Goal: Information Seeking & Learning: Find specific fact

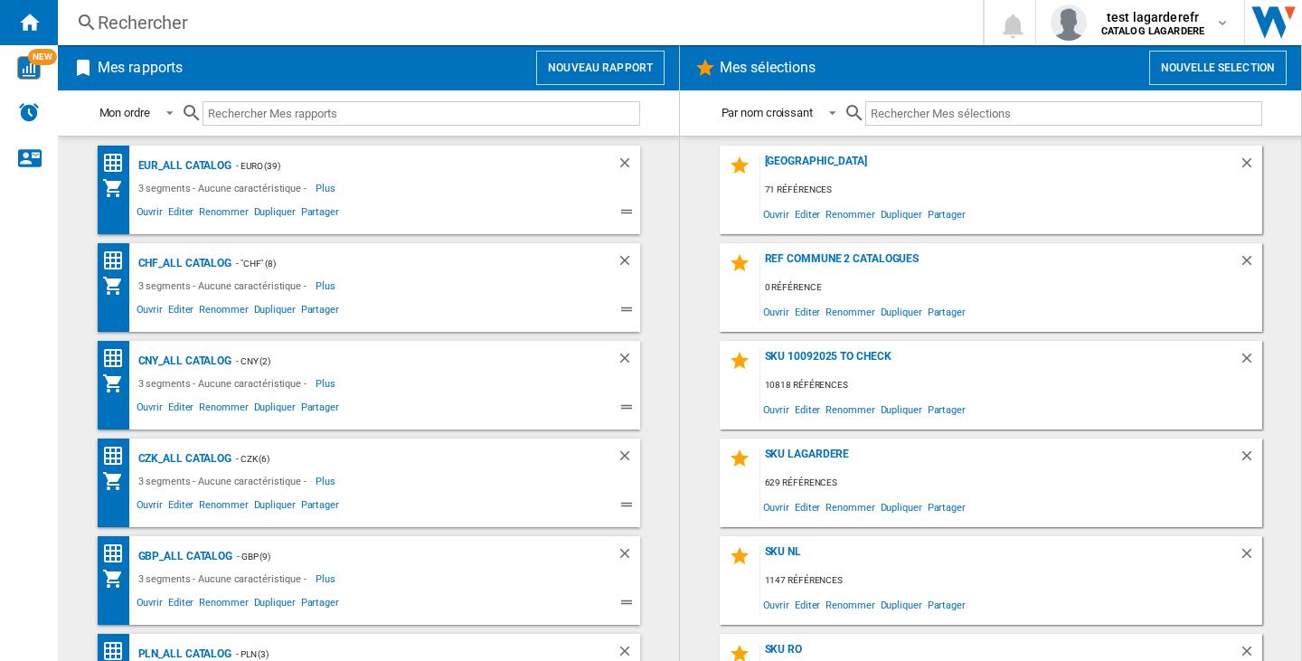
click at [163, 23] on div "Rechercher" at bounding box center [517, 22] width 838 height 25
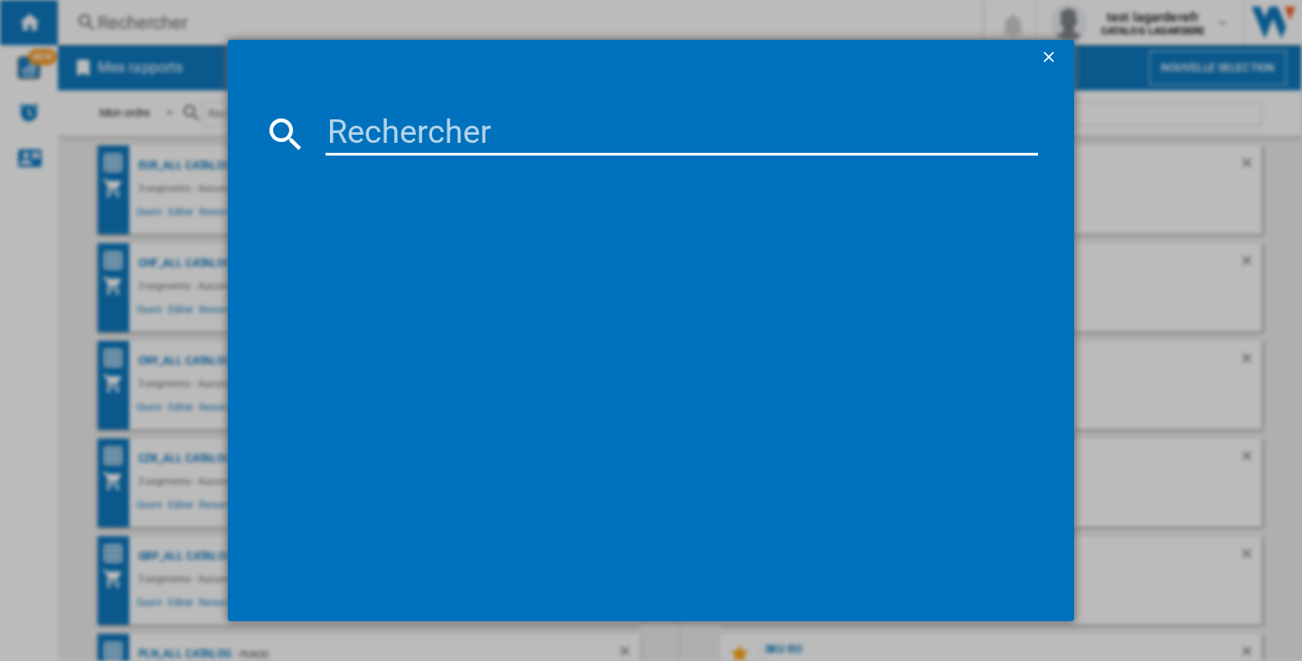
click at [371, 146] on input at bounding box center [681, 133] width 712 height 43
paste input "MONTBLANC LEGEND EAU DE TOILETTE 50 ML"
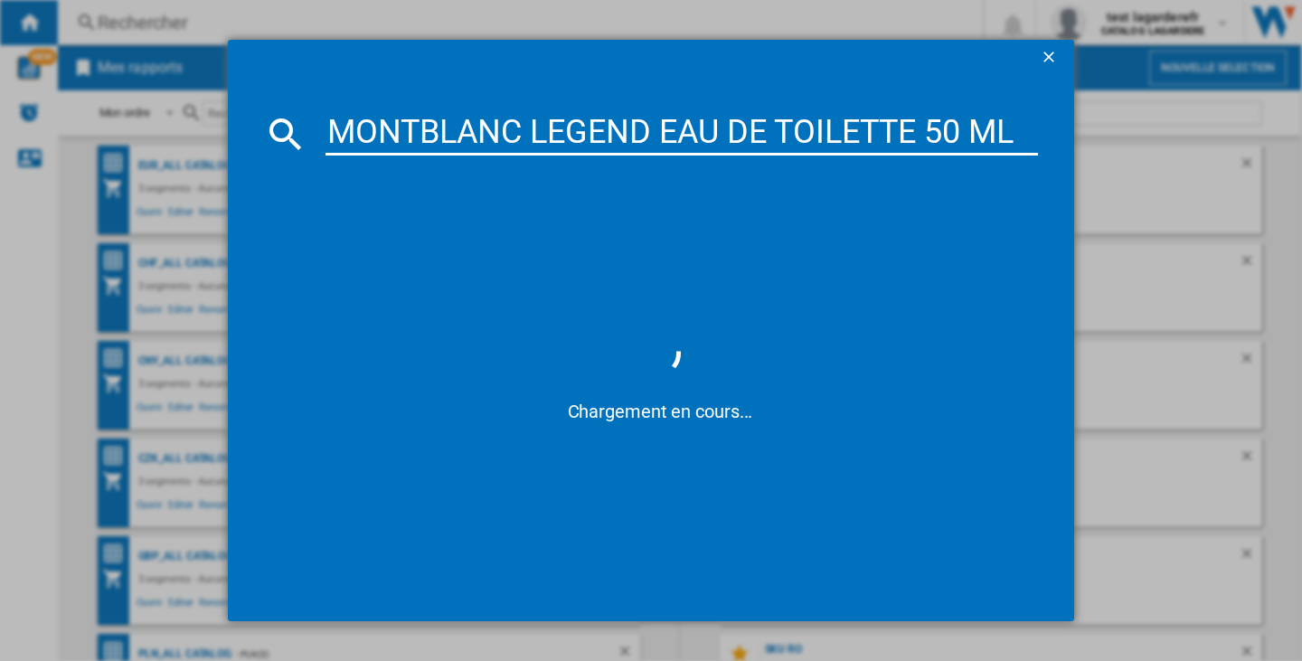
type input "MONTBLANC LEGEND EAU DE TOILETTE 50 ML"
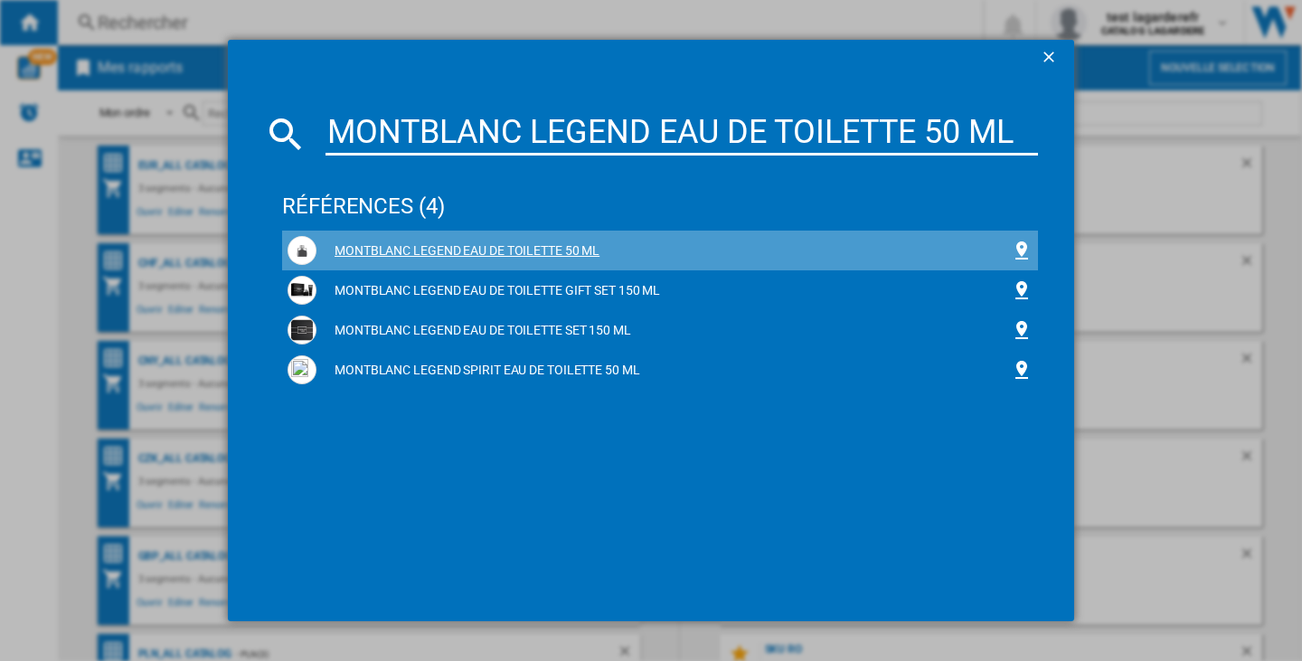
click at [464, 250] on div "MONTBLANC LEGEND EAU DE TOILETTE 50 ML" at bounding box center [663, 251] width 694 height 18
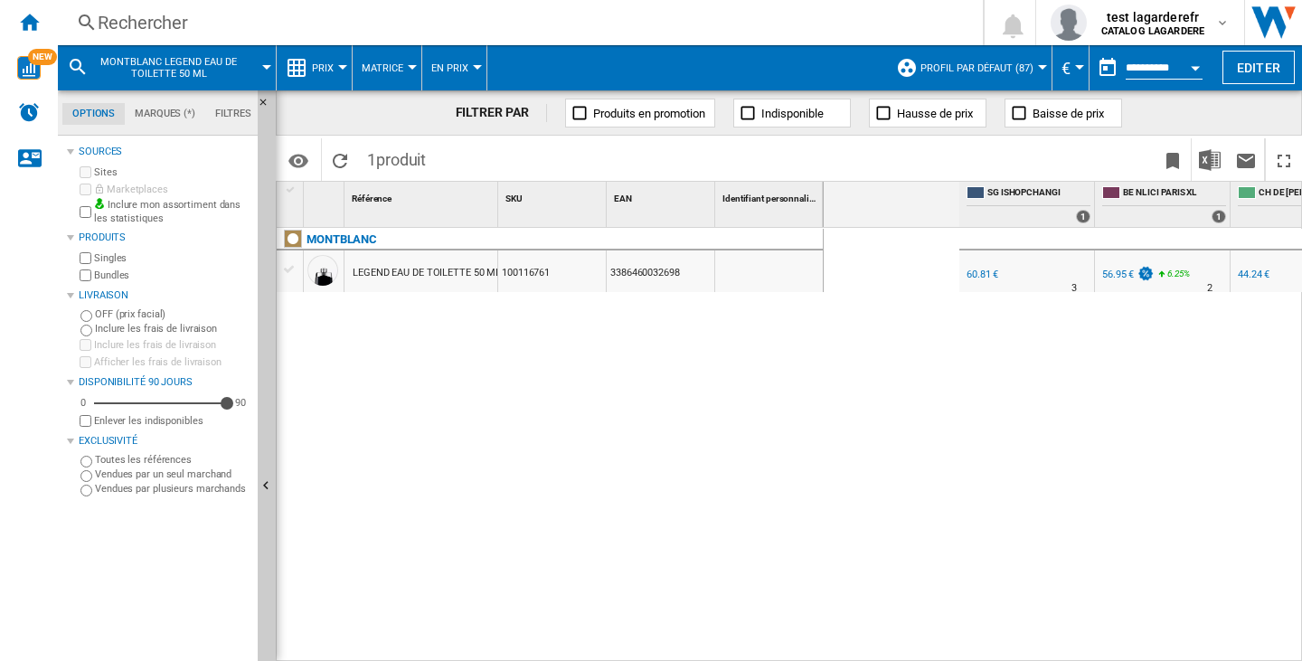
scroll to position [0, 672]
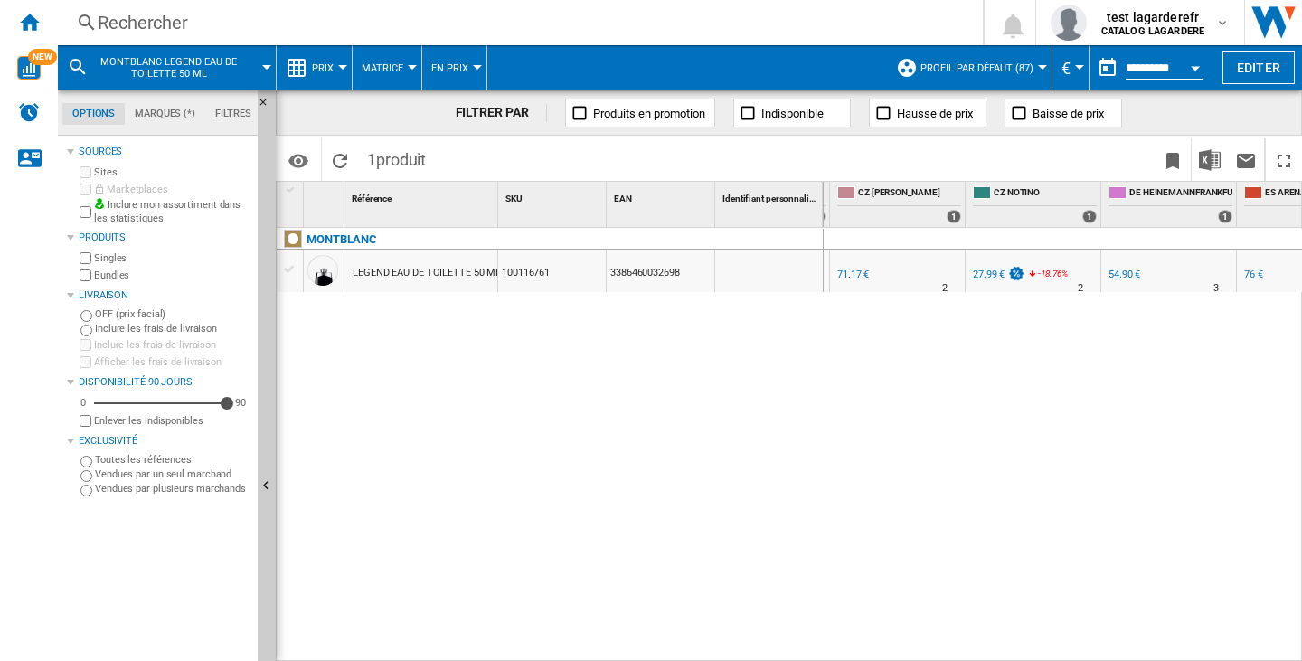
click at [1077, 65] on div "Currency" at bounding box center [1079, 67] width 9 height 5
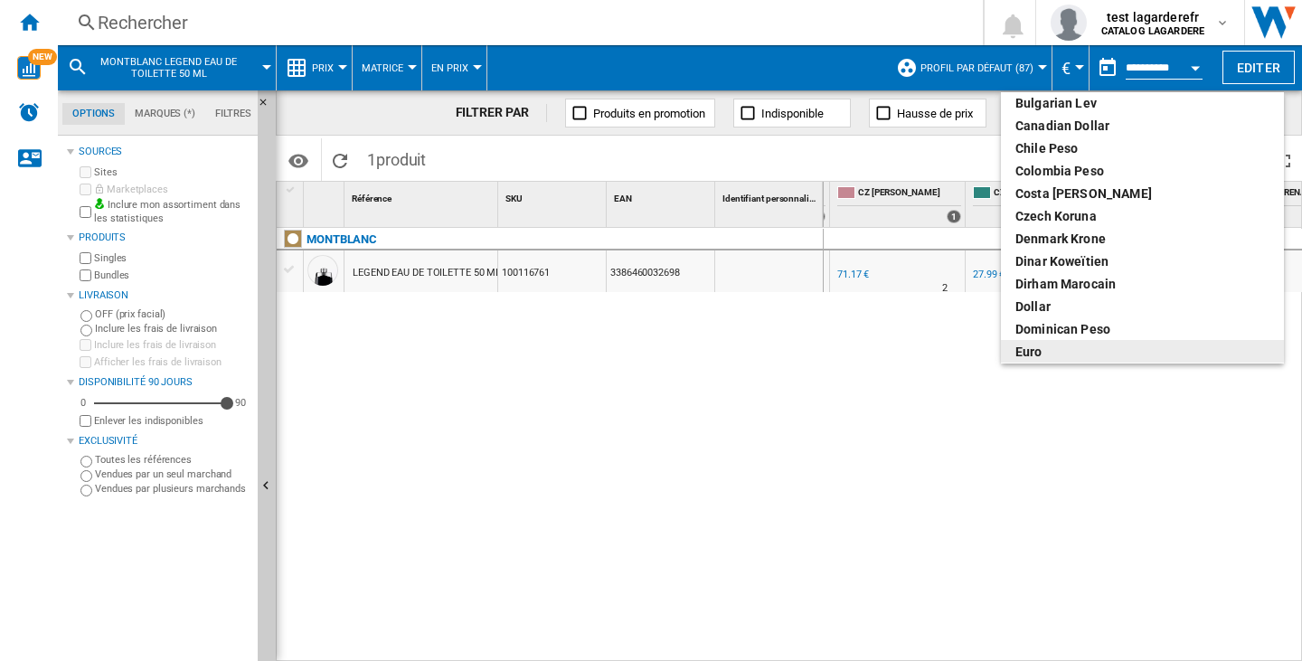
scroll to position [90, 0]
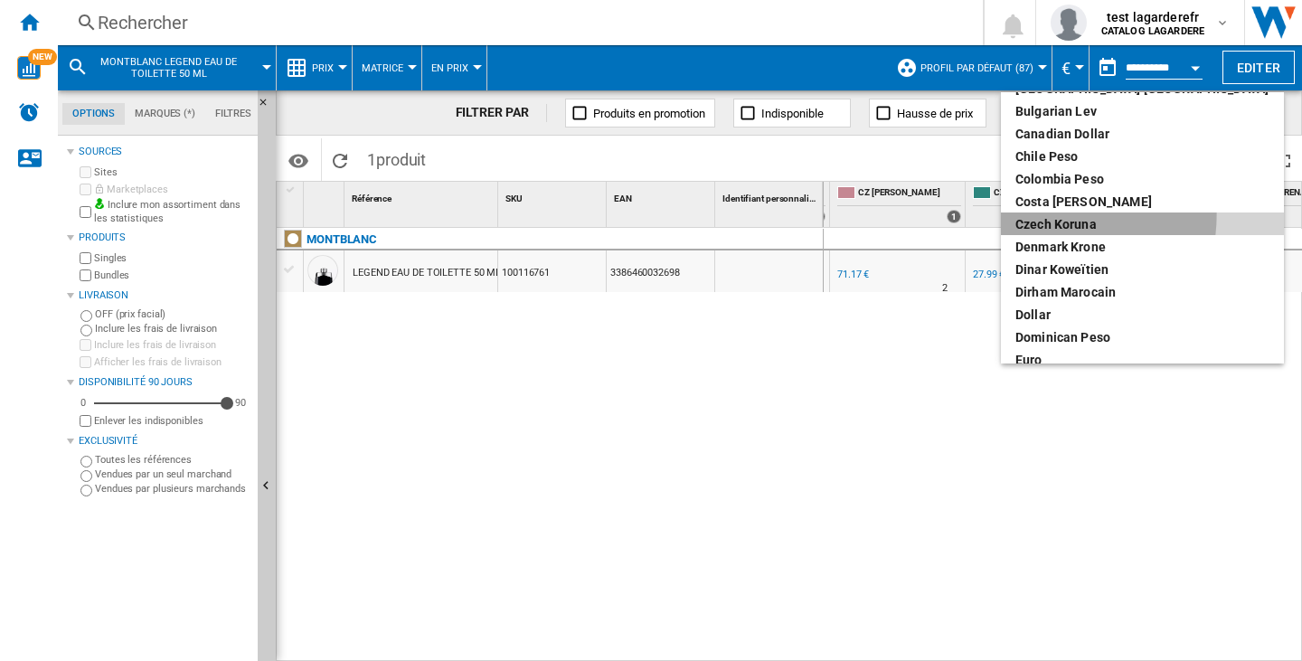
click at [1055, 215] on div "Czech Koruna" at bounding box center [1142, 224] width 254 height 18
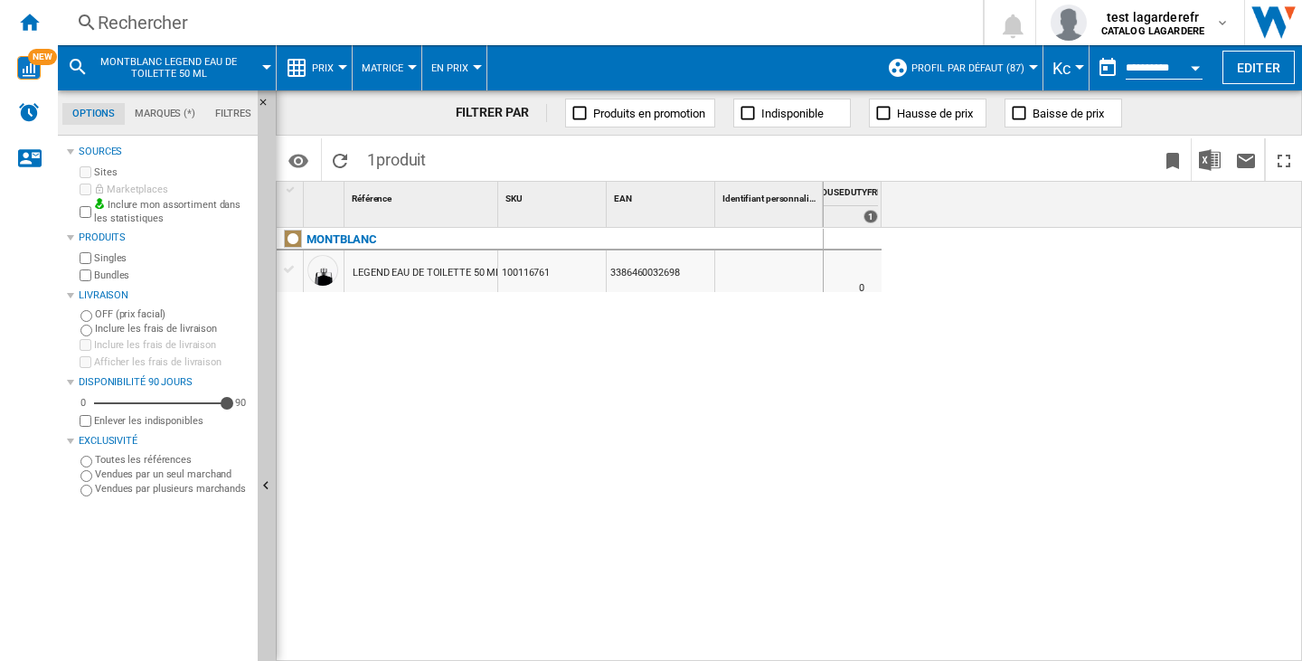
scroll to position [0, 656]
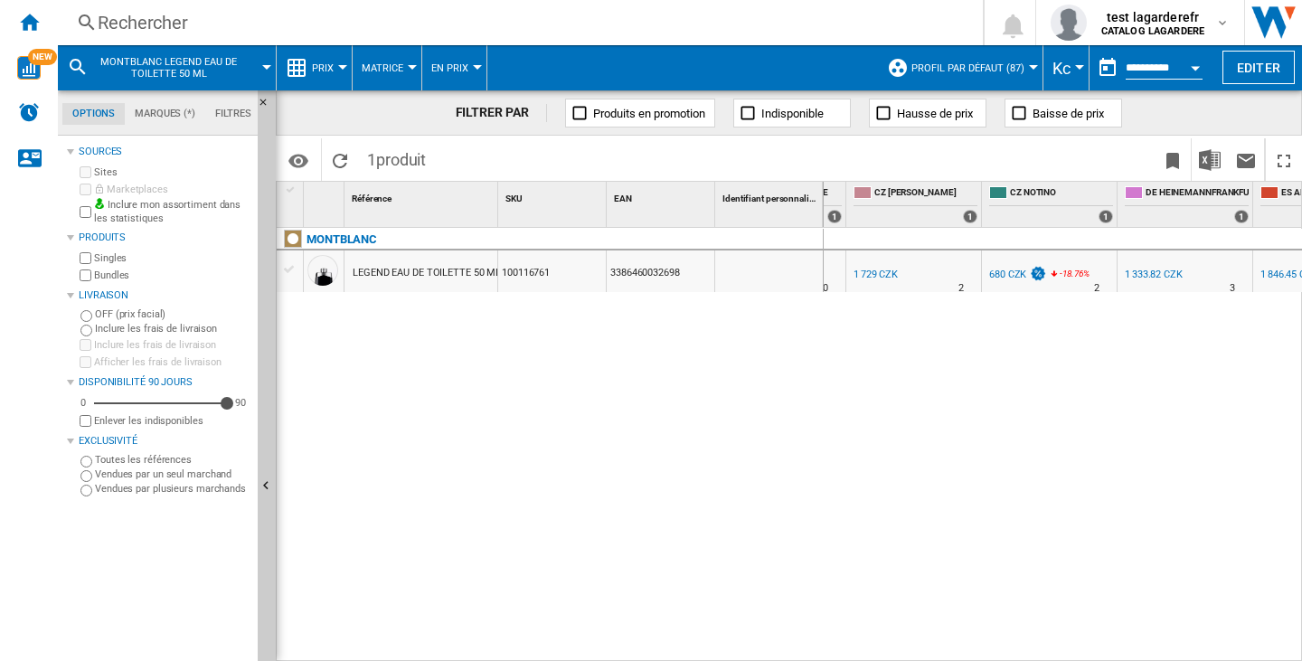
click at [338, 59] on button "Prix" at bounding box center [327, 67] width 31 height 45
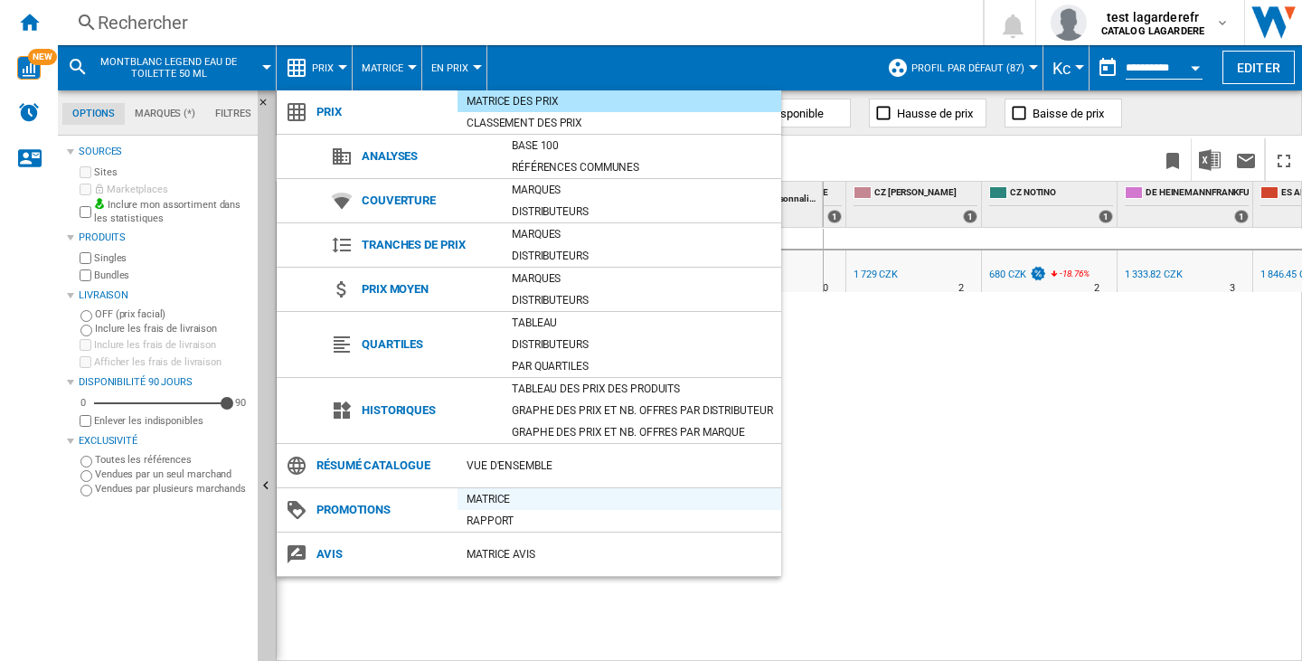
click at [491, 495] on div "Matrice" at bounding box center [620, 499] width 324 height 18
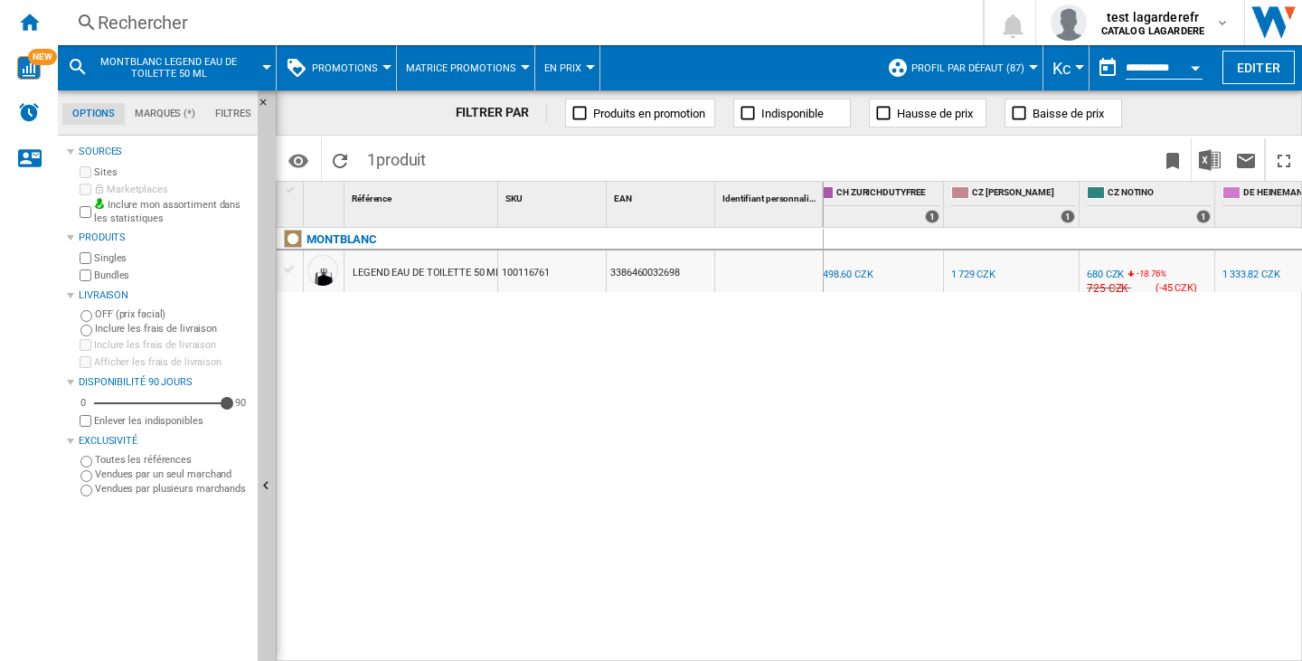
scroll to position [0, 574]
click at [127, 25] on div "Rechercher" at bounding box center [517, 22] width 838 height 25
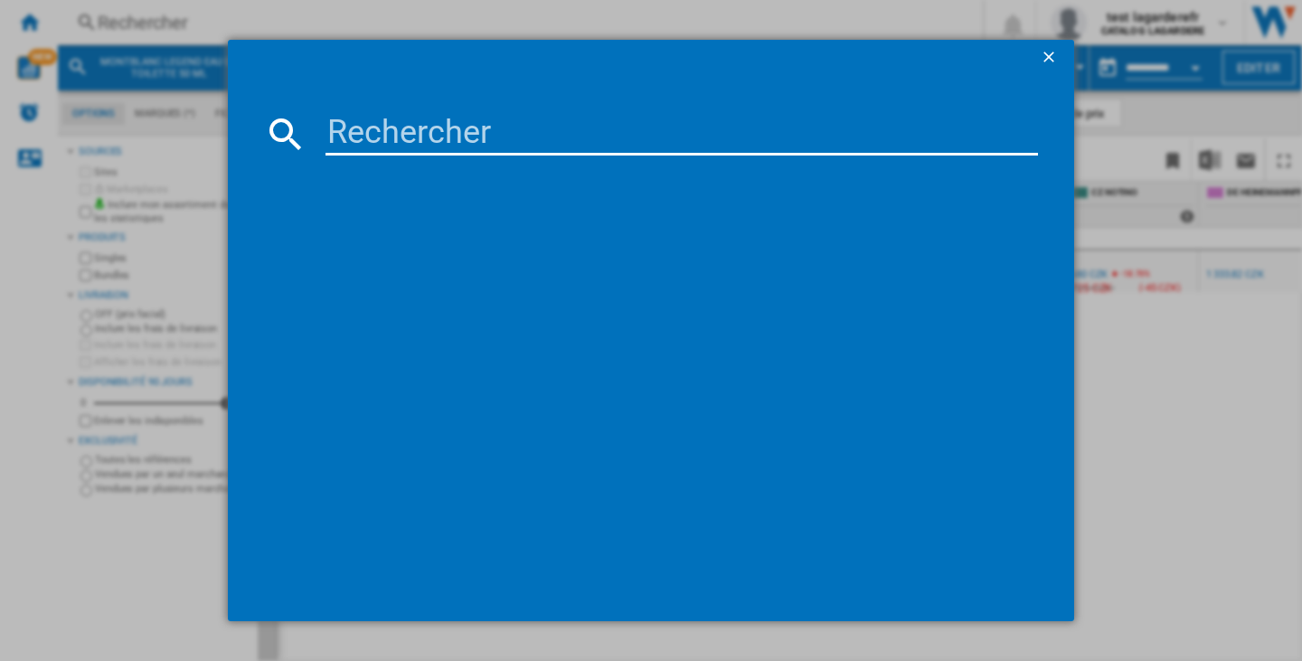
click at [366, 128] on input at bounding box center [681, 133] width 712 height 43
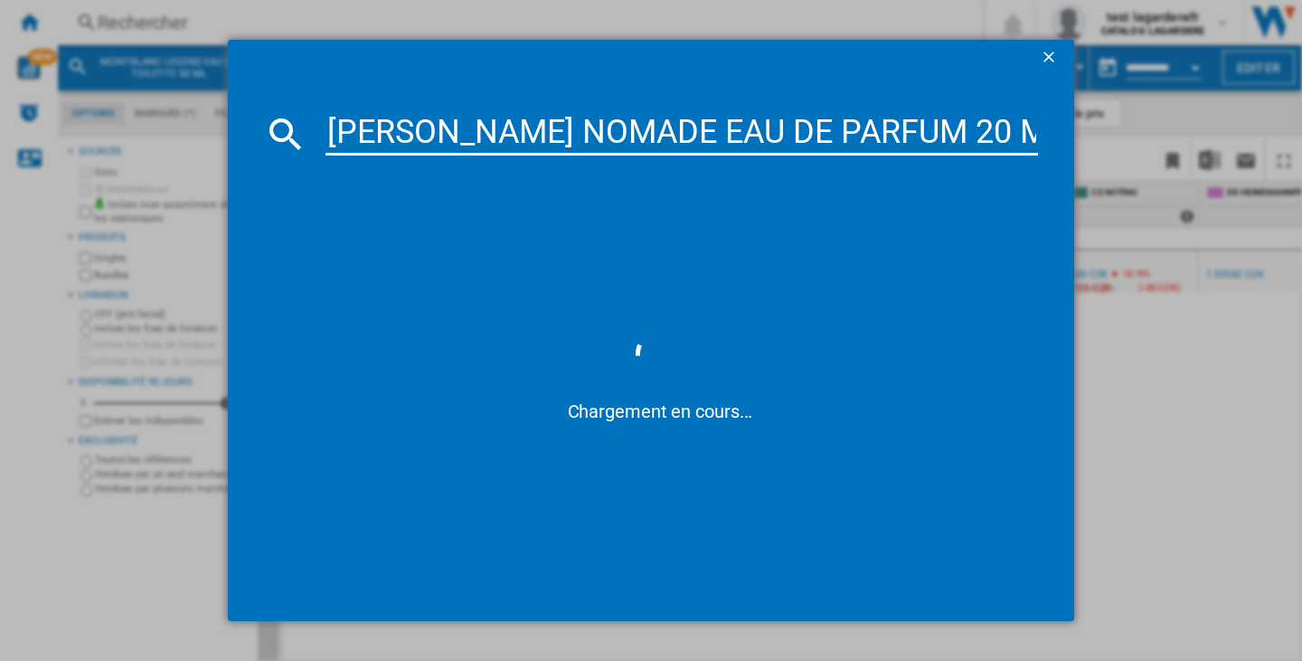
type input "[PERSON_NAME] NOMADE EAU DE PARFUM 20 ML"
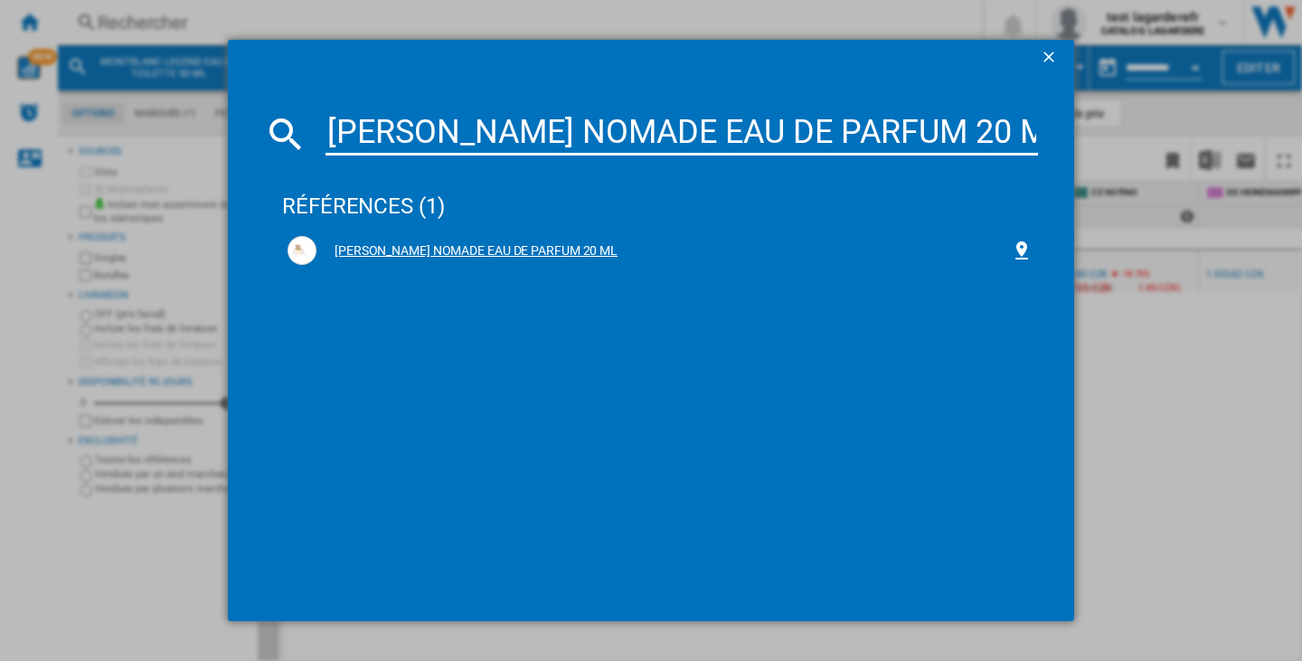
click at [540, 243] on div "[PERSON_NAME] NOMADE EAU DE PARFUM 20 ML" at bounding box center [663, 251] width 694 height 18
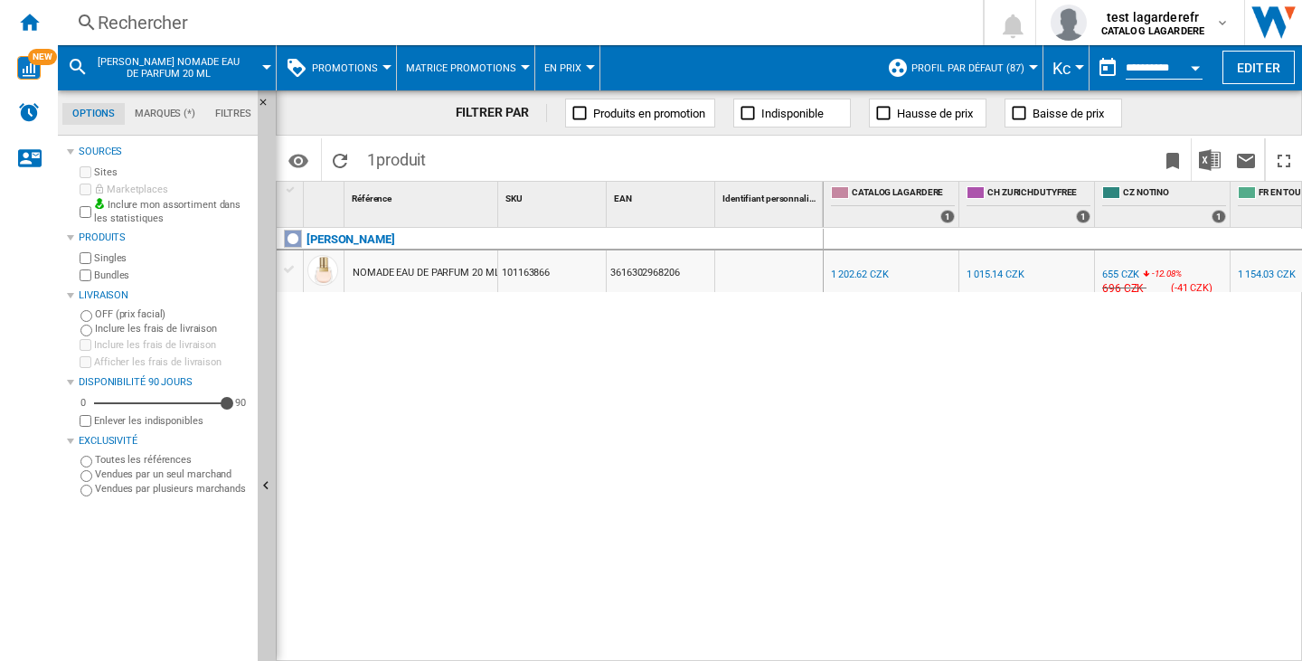
scroll to position [0, 200]
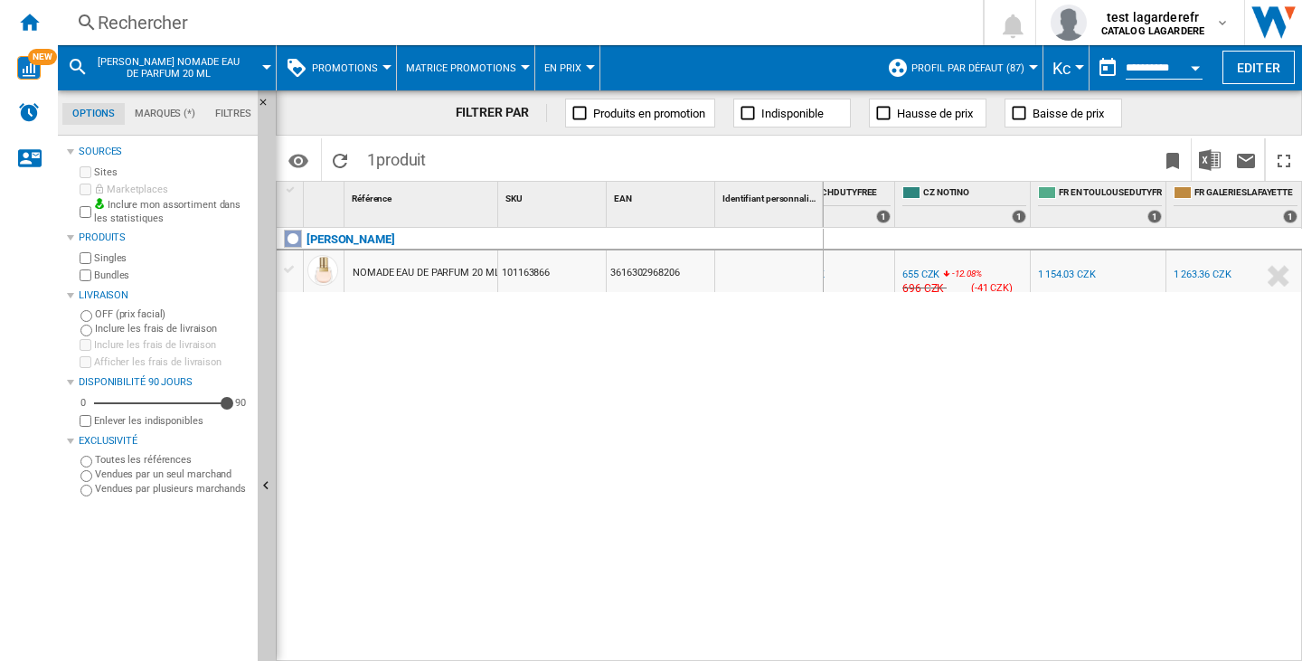
click at [136, 22] on div "Rechercher" at bounding box center [517, 22] width 838 height 25
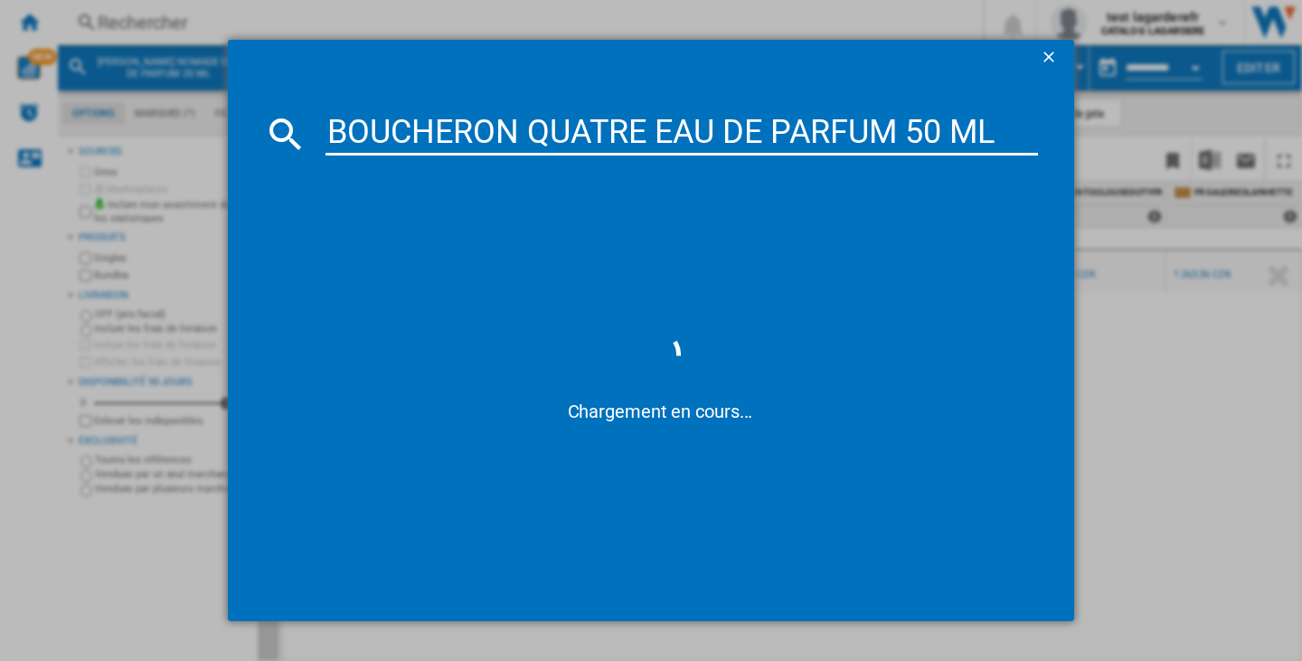
type input "BOUCHERON QUATRE EAU DE PARFUM 50 ML"
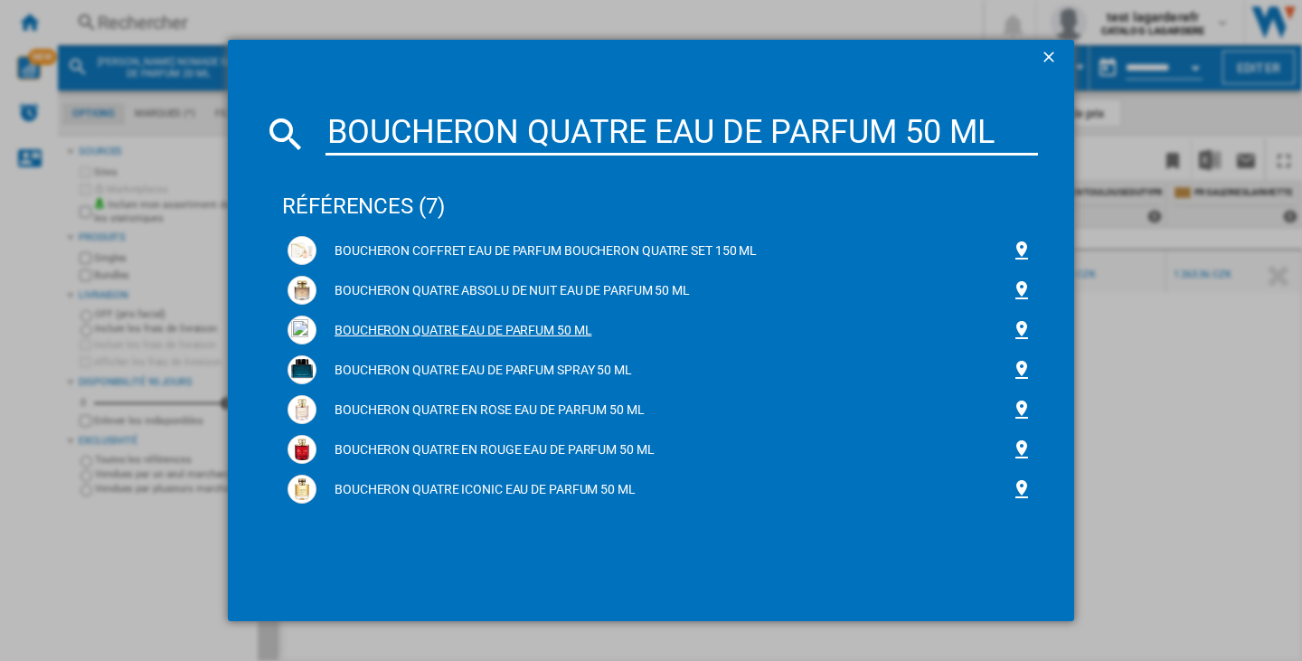
click at [507, 326] on div "BOUCHERON QUATRE EAU DE PARFUM 50 ML" at bounding box center [663, 331] width 694 height 18
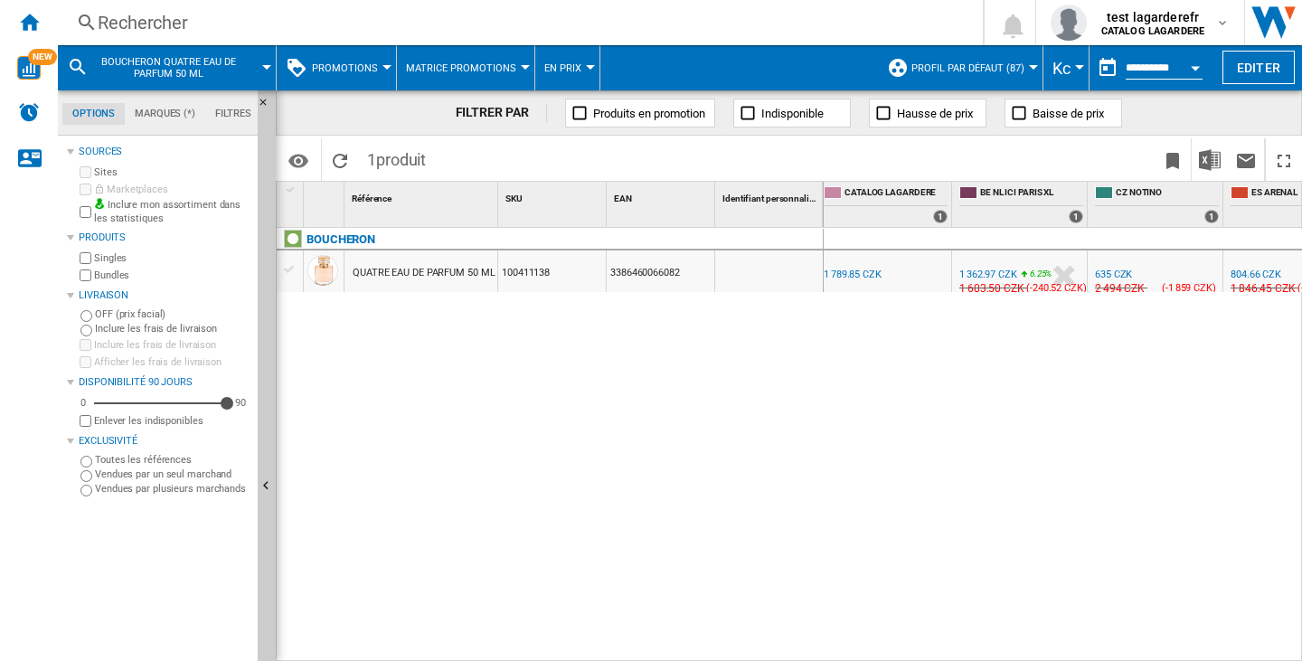
scroll to position [0, 93]
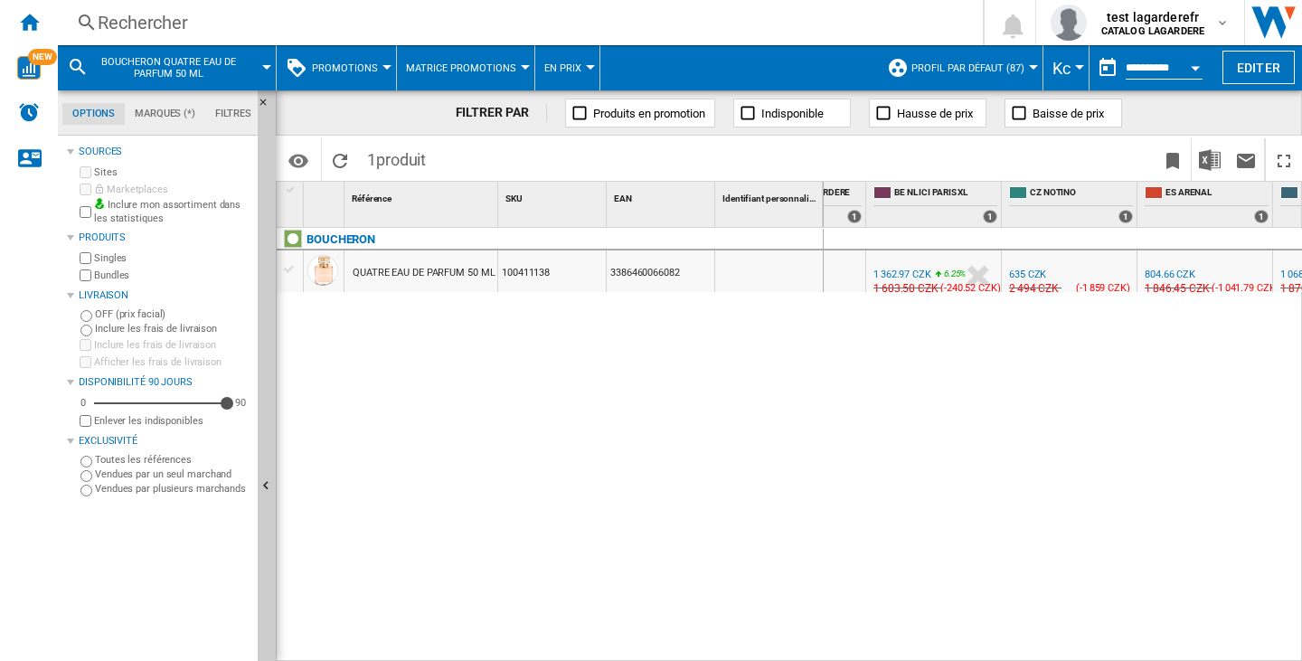
click at [156, 9] on div "Rechercher Rechercher 0 test lagarderefr CATALOG LAGARDERE CATALOG LAGARDERE Me…" at bounding box center [680, 22] width 1244 height 45
click at [138, 24] on div "Rechercher" at bounding box center [517, 22] width 838 height 25
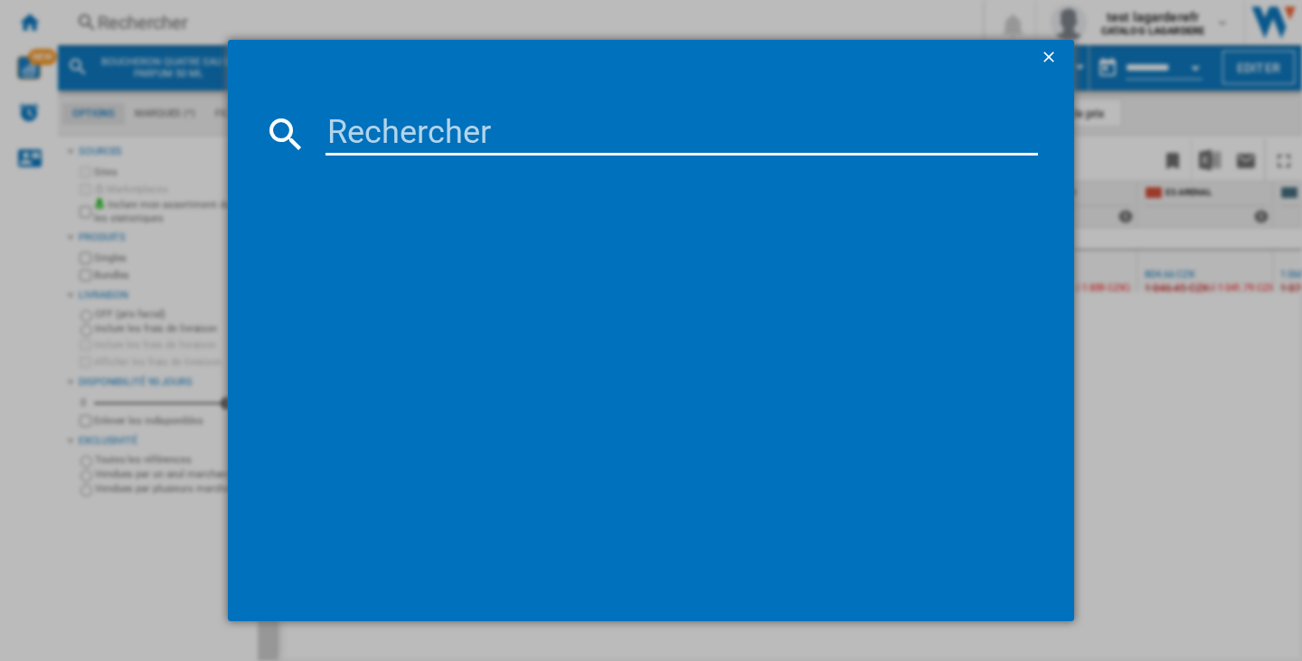
click at [420, 141] on input at bounding box center [681, 133] width 712 height 43
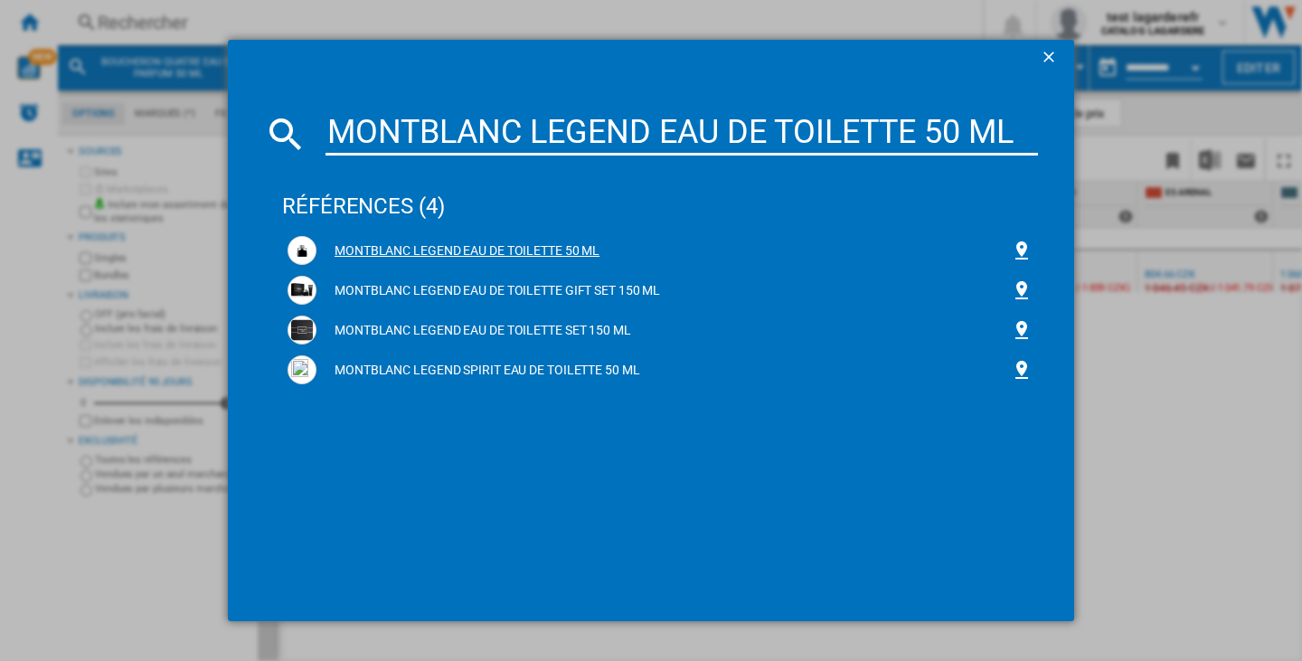
type input "MONTBLANC LEGEND EAU DE TOILETTE 50 ML"
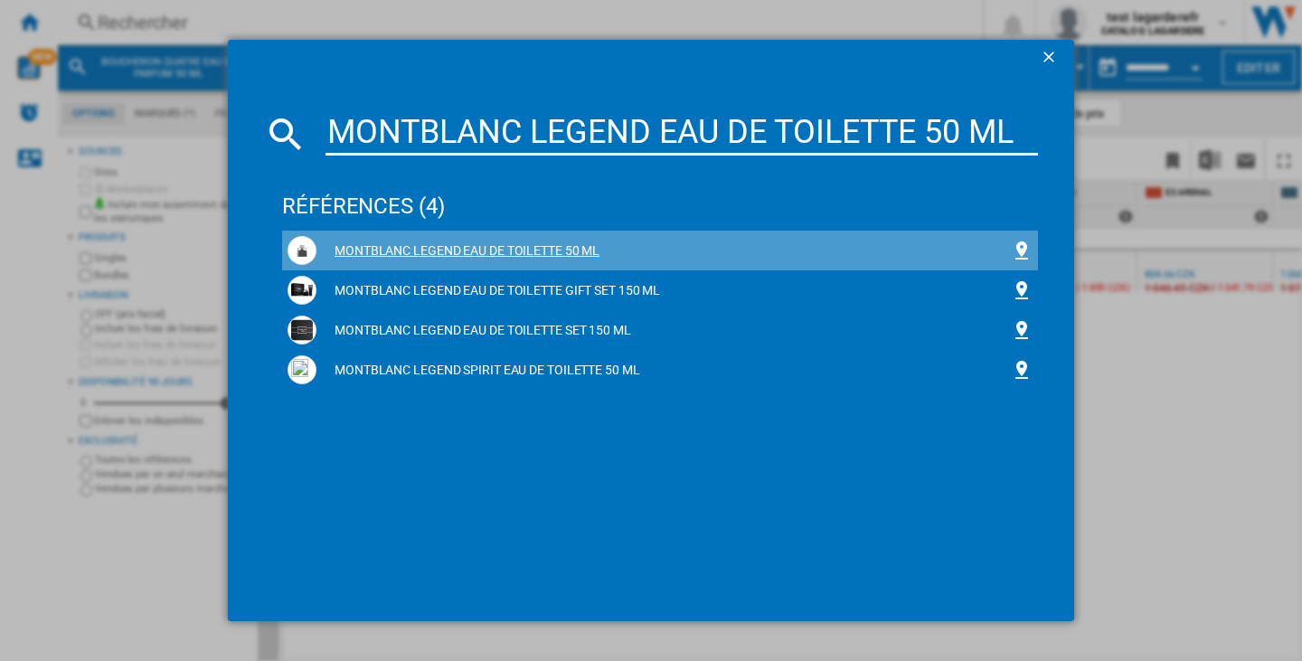
click at [461, 240] on div "MONTBLANC LEGEND EAU DE TOILETTE 50 ML" at bounding box center [660, 250] width 745 height 29
click at [510, 252] on div "MONTBLANC LEGEND EAU DE TOILETTE 50 ML" at bounding box center [663, 251] width 694 height 18
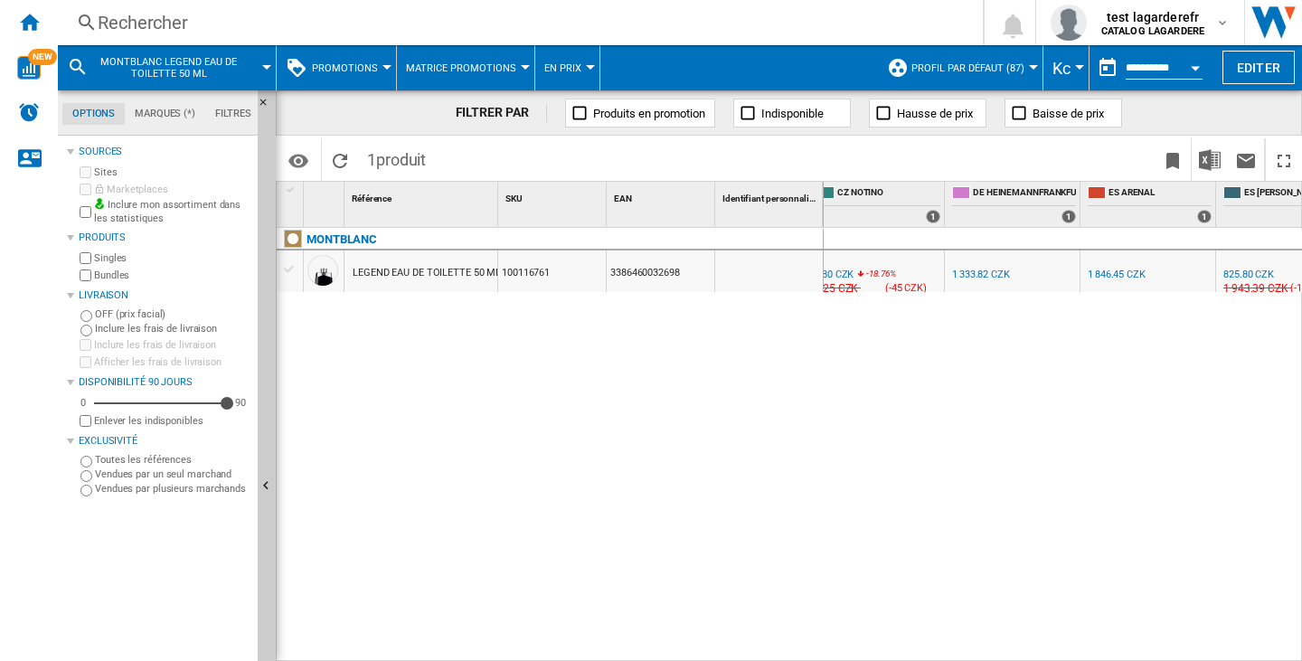
scroll to position [0, 697]
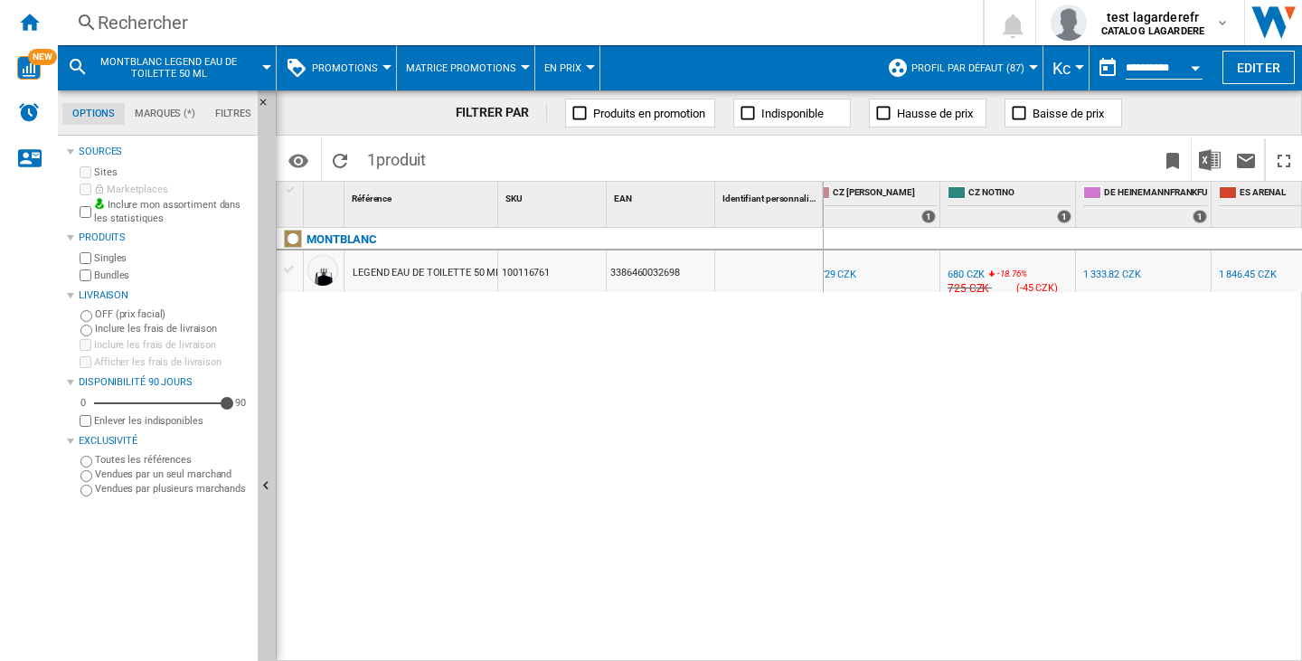
click at [175, 27] on div "Rechercher" at bounding box center [517, 22] width 838 height 25
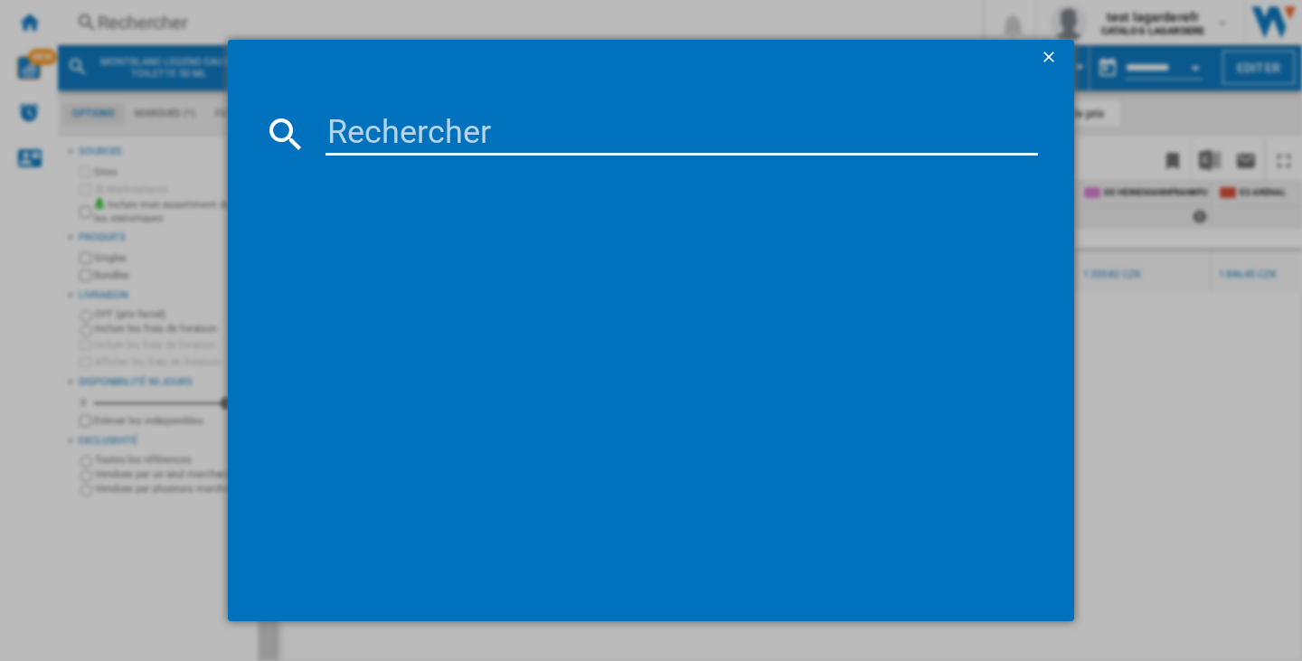
click at [457, 148] on input at bounding box center [681, 133] width 712 height 43
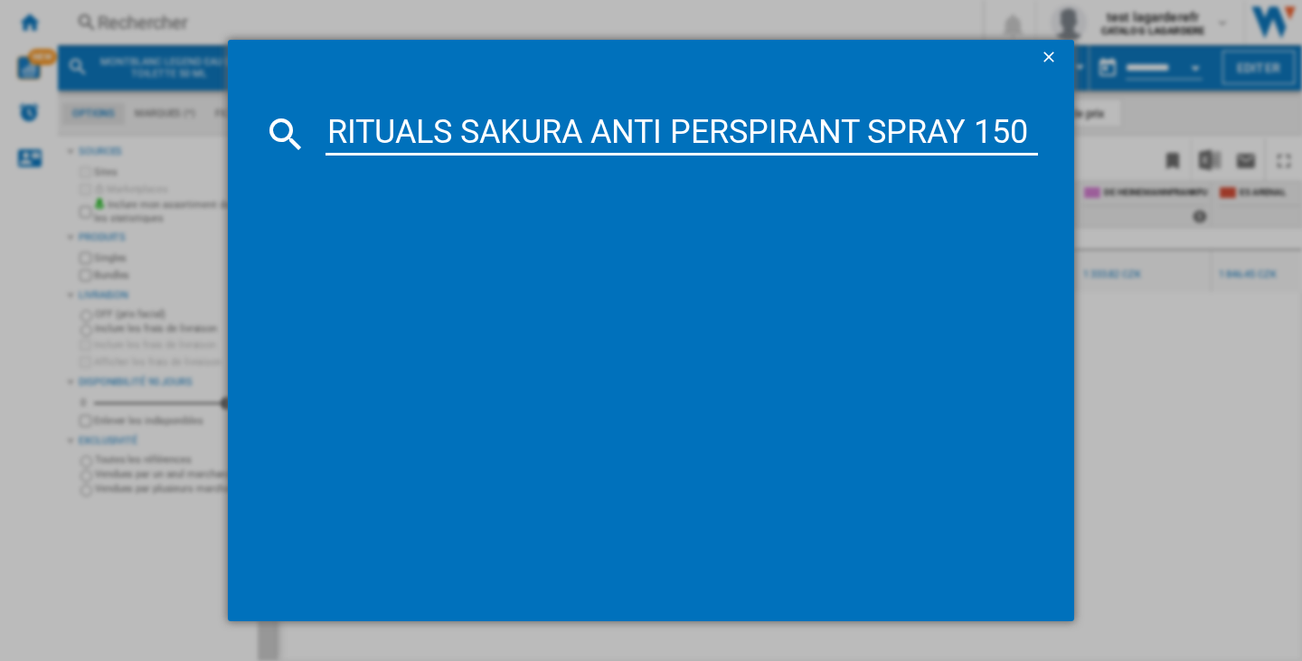
scroll to position [0, 61]
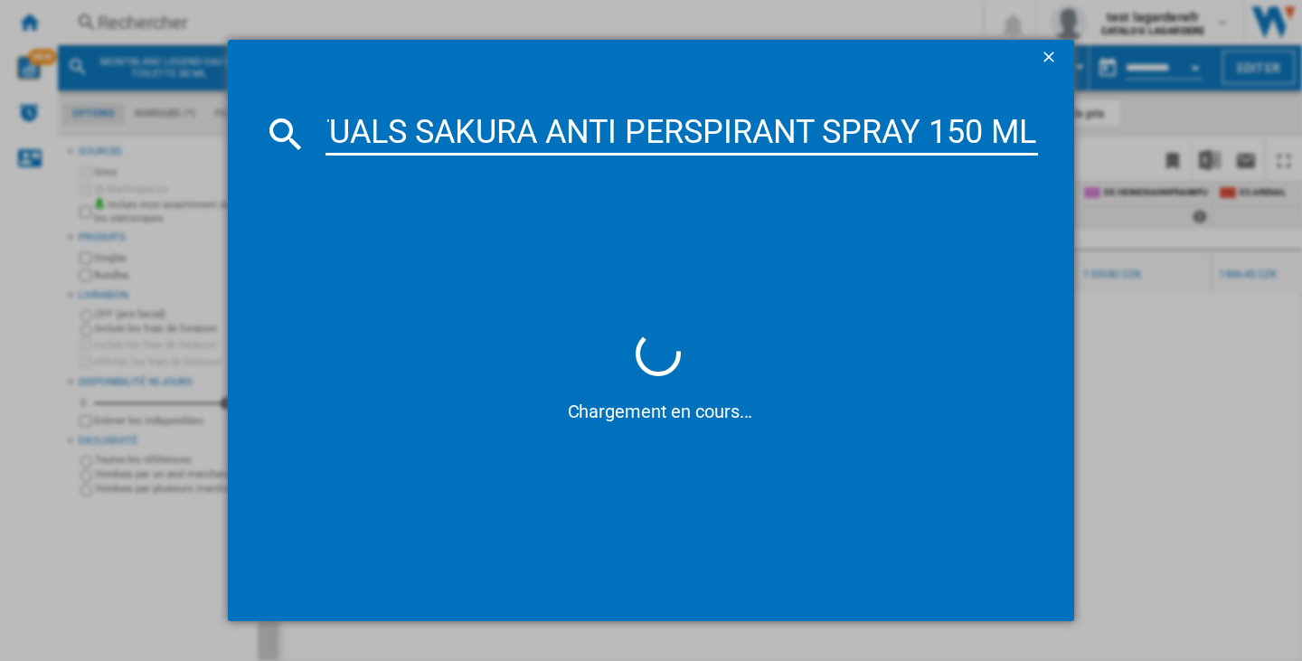
type input "RITUALS SAKURA ANTI PERSPIRANT SPRAY 150 ML"
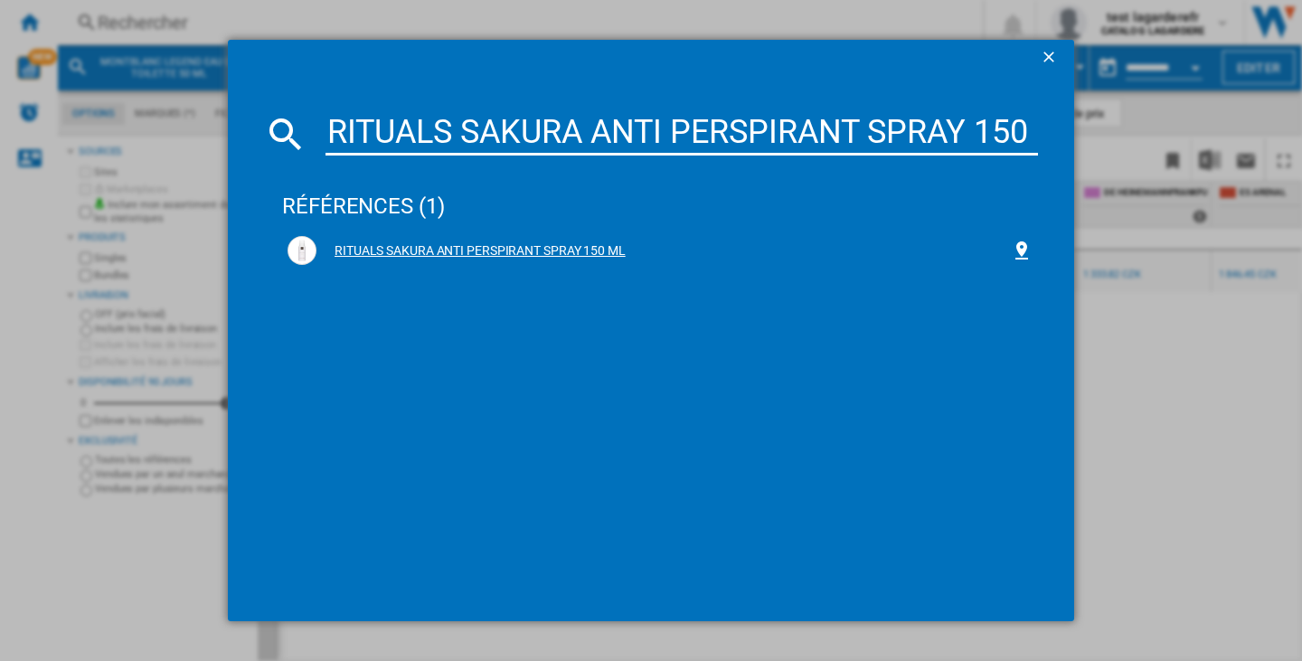
click at [448, 250] on div "RITUALS SAKURA ANTI PERSPIRANT SPRAY 150 ML" at bounding box center [663, 251] width 694 height 18
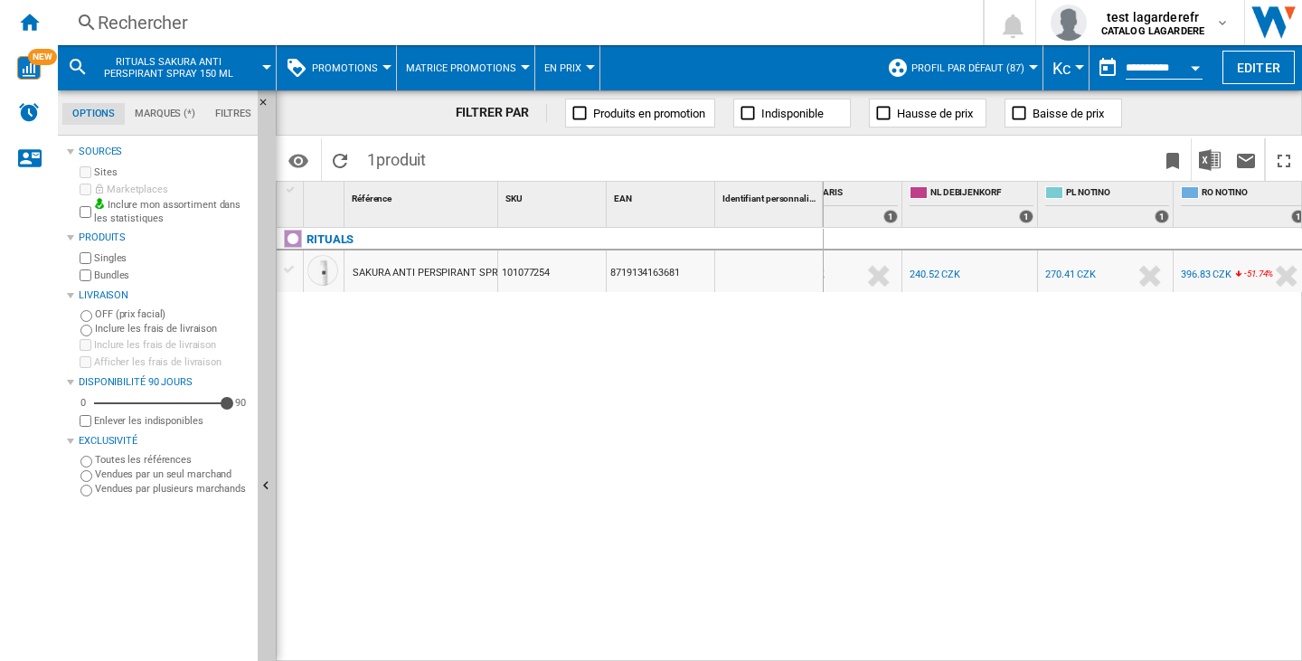
scroll to position [0, 1284]
